Goal: Information Seeking & Learning: Learn about a topic

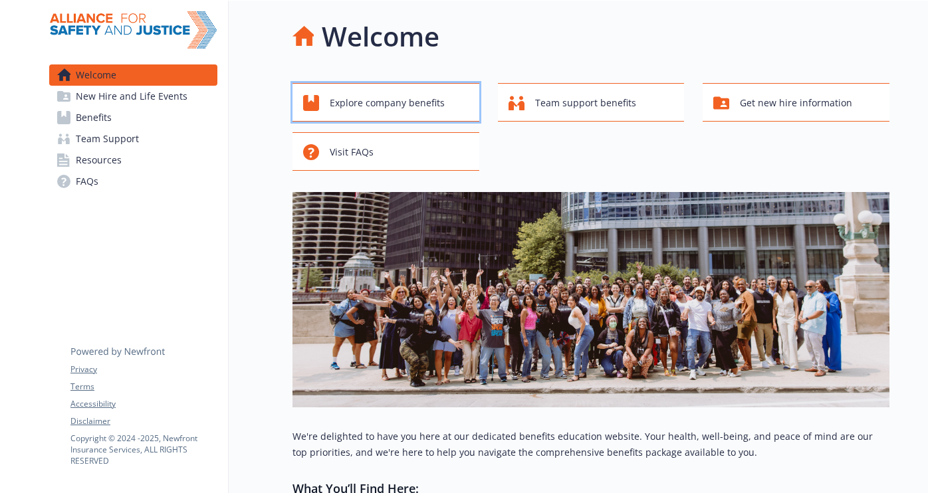
click at [421, 113] on span "Explore company benefits" at bounding box center [387, 102] width 115 height 25
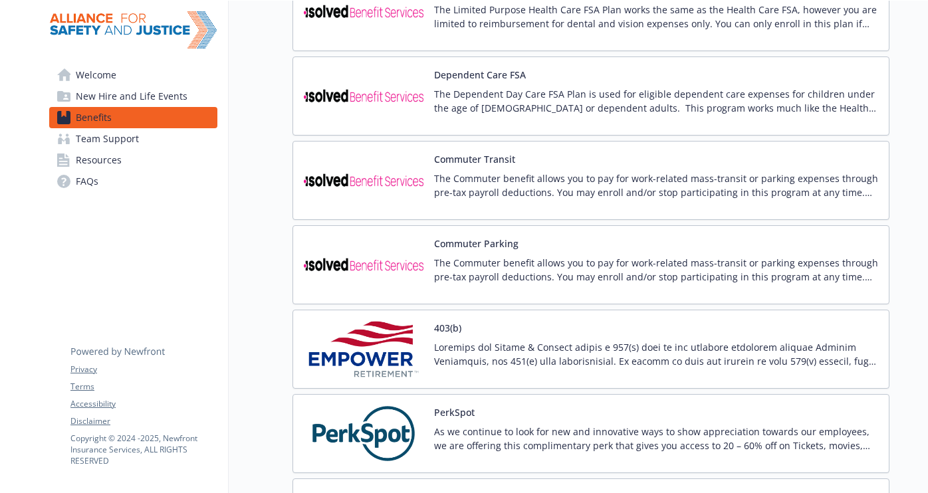
scroll to position [1384, 0]
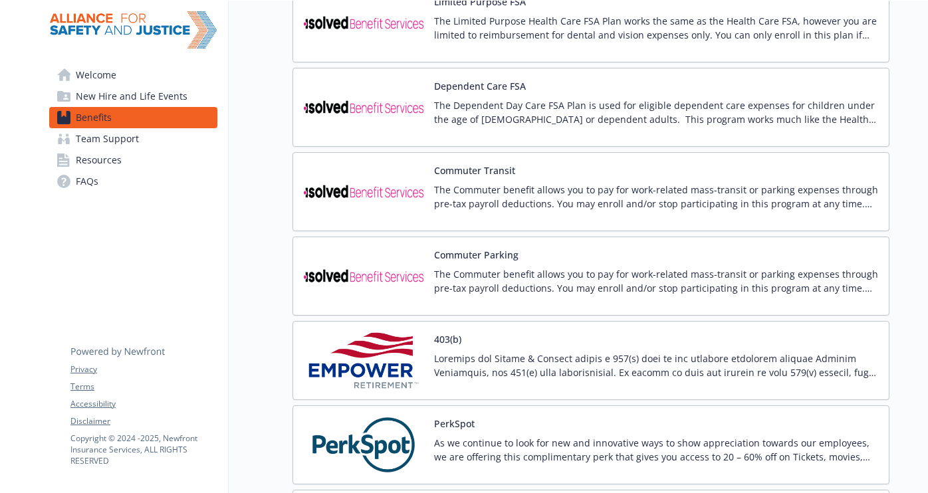
click at [138, 165] on link "Resources" at bounding box center [133, 160] width 168 height 21
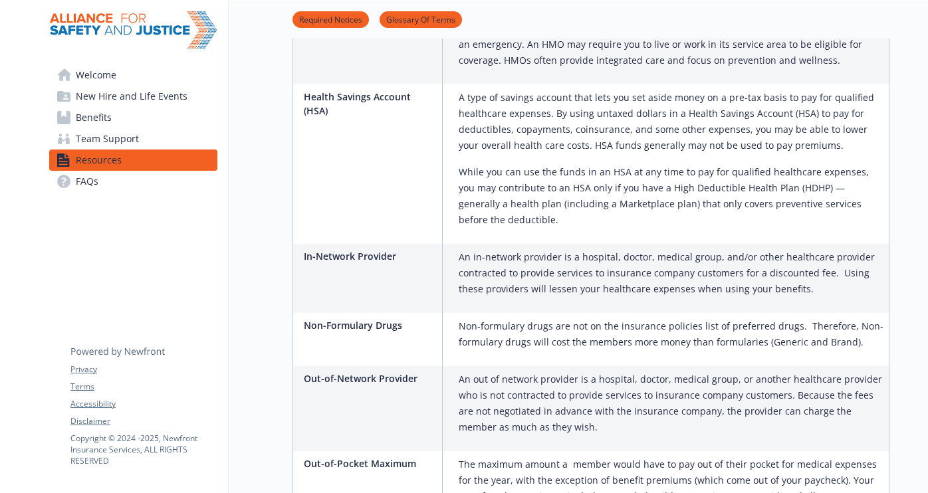
scroll to position [1735, 0]
